Goal: Download file/media

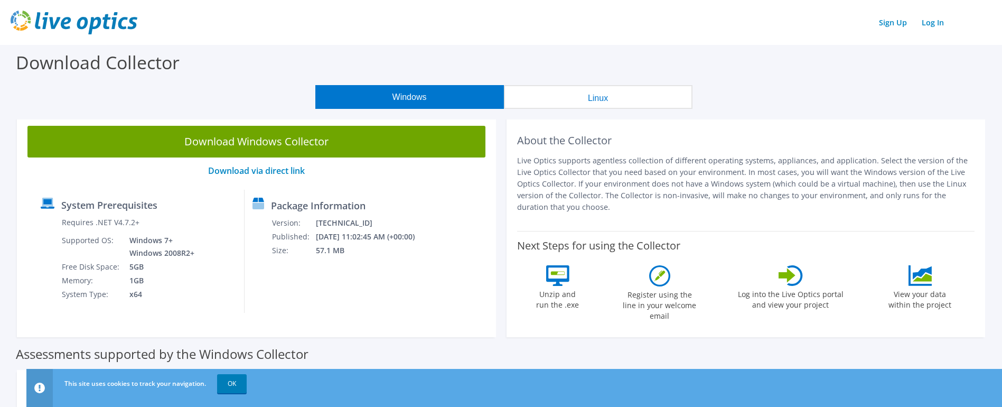
click at [293, 138] on link "Download Windows Collector" at bounding box center [256, 142] width 458 height 32
click at [138, 99] on div "Windows Linux" at bounding box center [504, 97] width 986 height 24
click at [138, 88] on div "Windows Linux" at bounding box center [504, 97] width 986 height 24
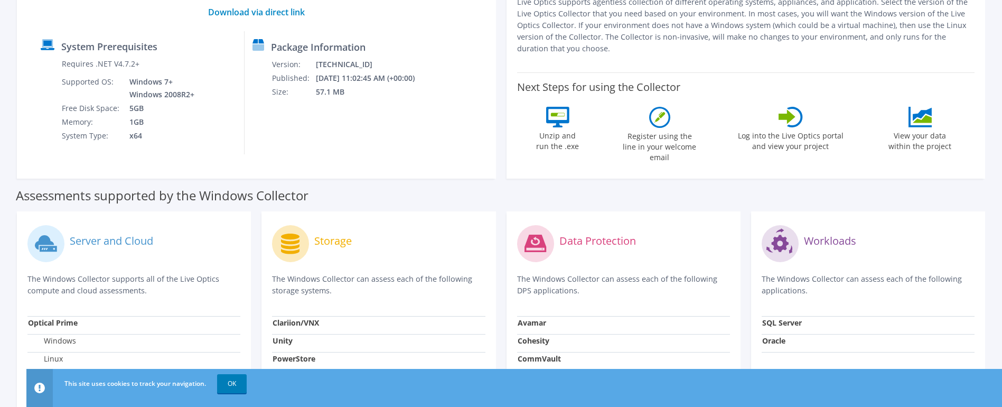
scroll to position [264, 0]
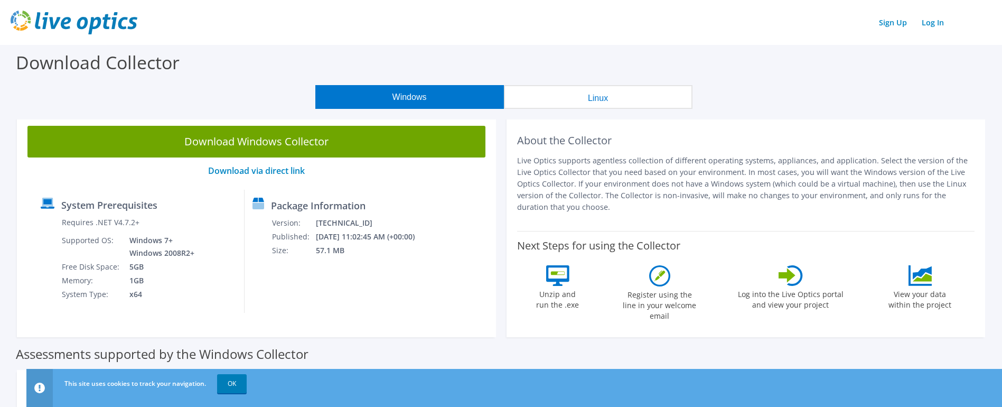
click at [123, 173] on p "Download via direct link" at bounding box center [256, 171] width 458 height 10
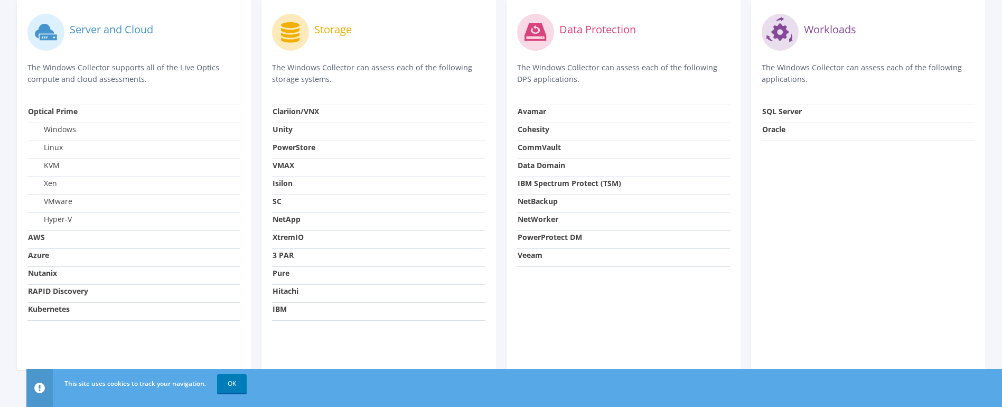
scroll to position [378, 0]
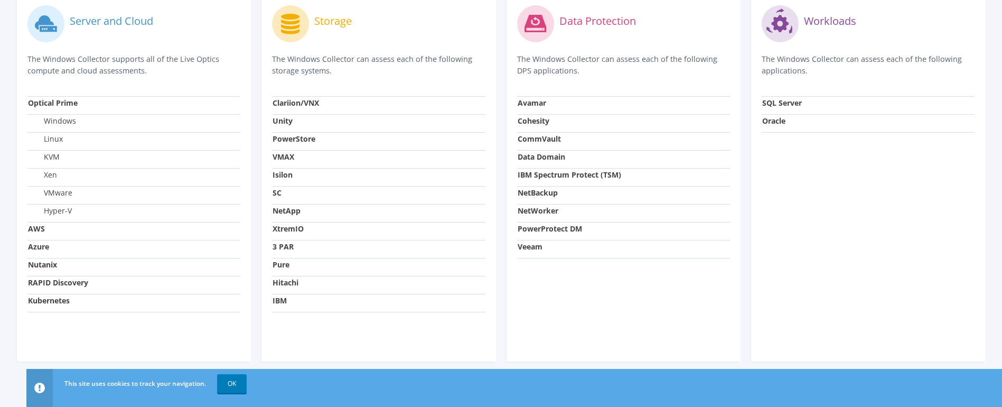
click at [248, 382] on span "OK" at bounding box center [233, 383] width 38 height 9
